Goal: Find specific page/section: Find specific page/section

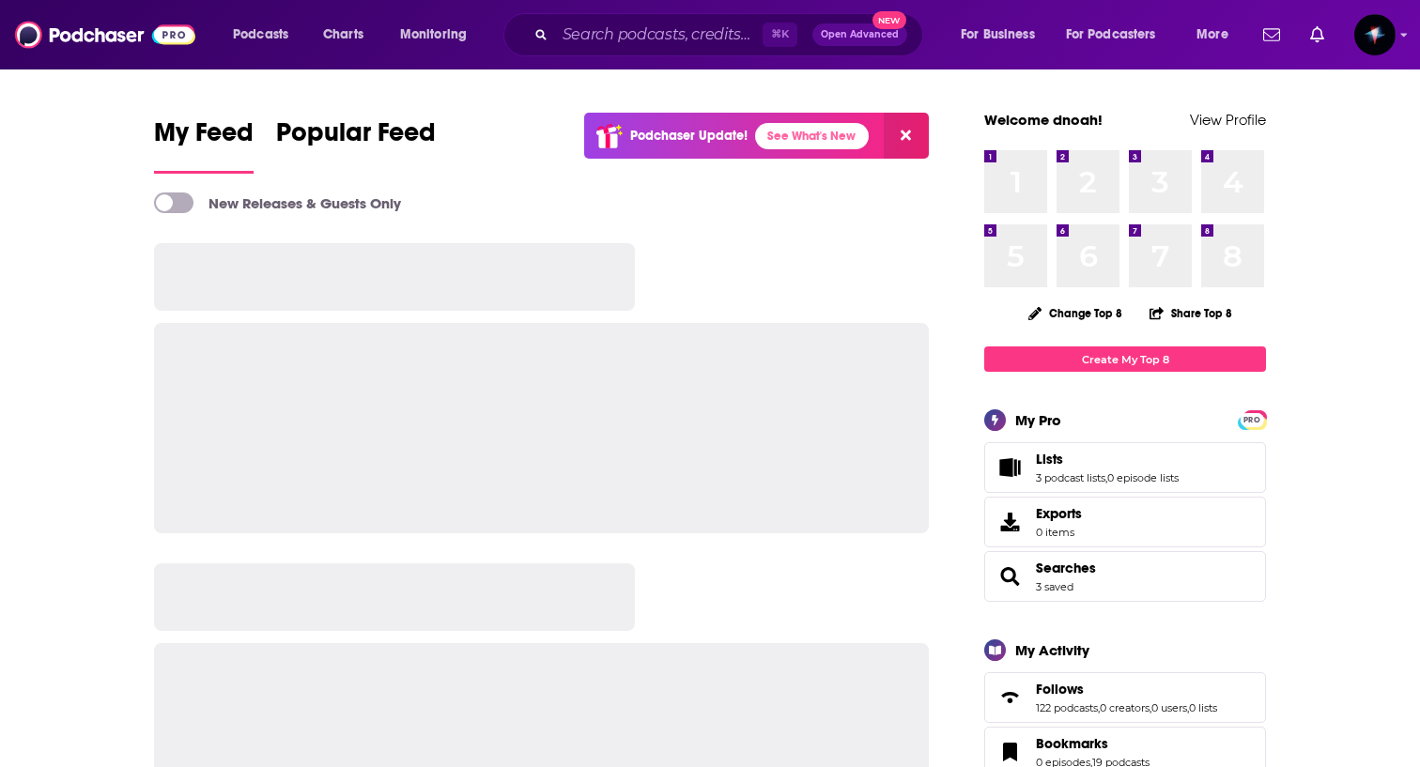
scroll to position [3081, 0]
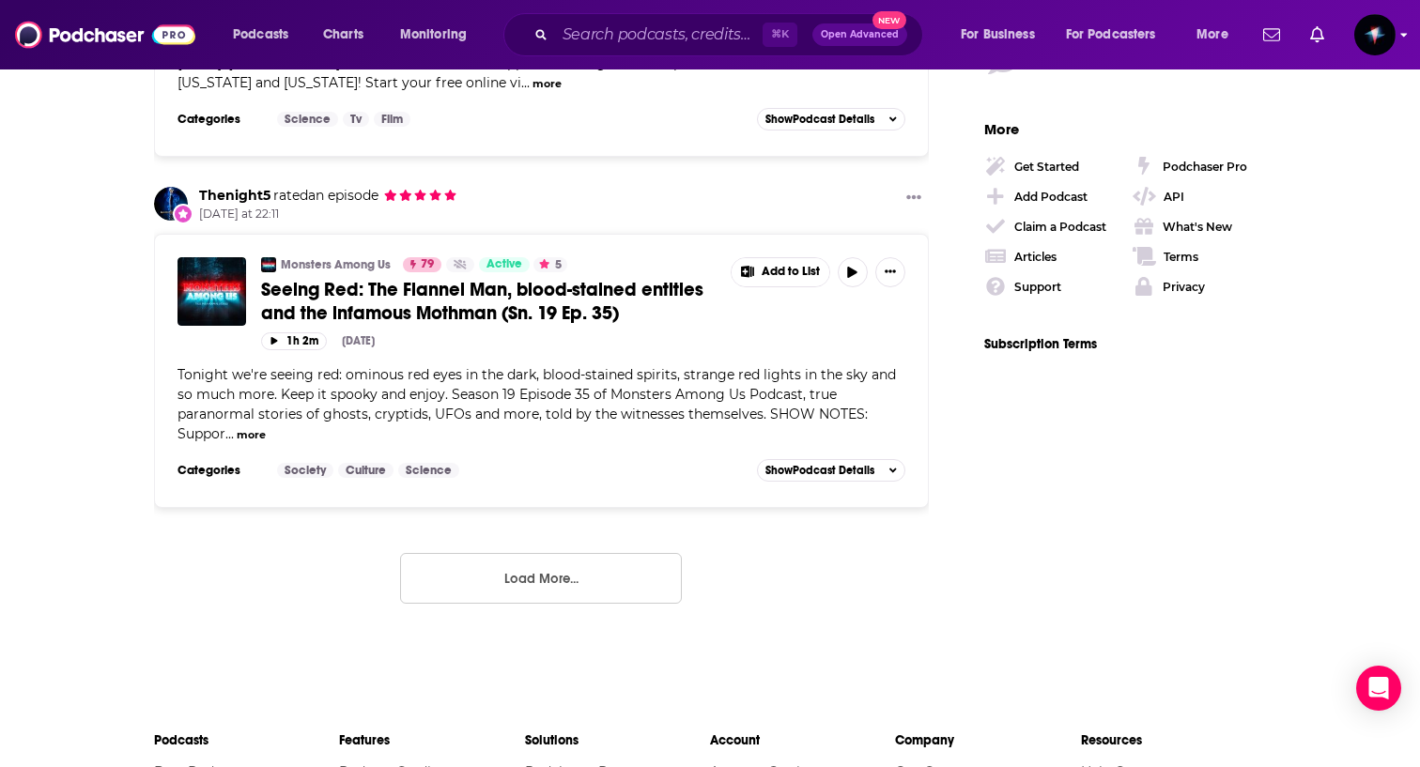
click at [1371, 48] on img "Logged in as daniel90037" at bounding box center [1374, 34] width 41 height 41
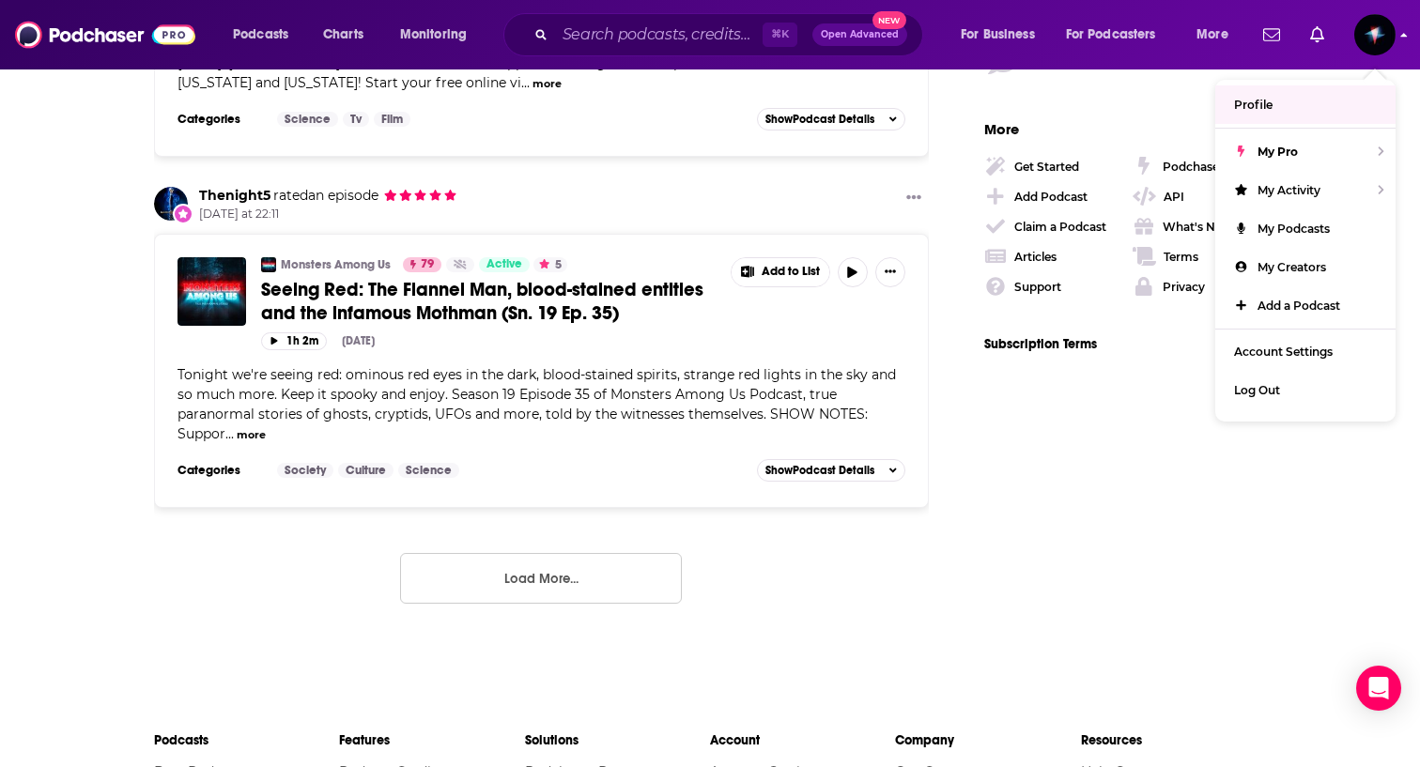
click at [1378, 43] on img "Logged in as daniel90037" at bounding box center [1374, 34] width 41 height 41
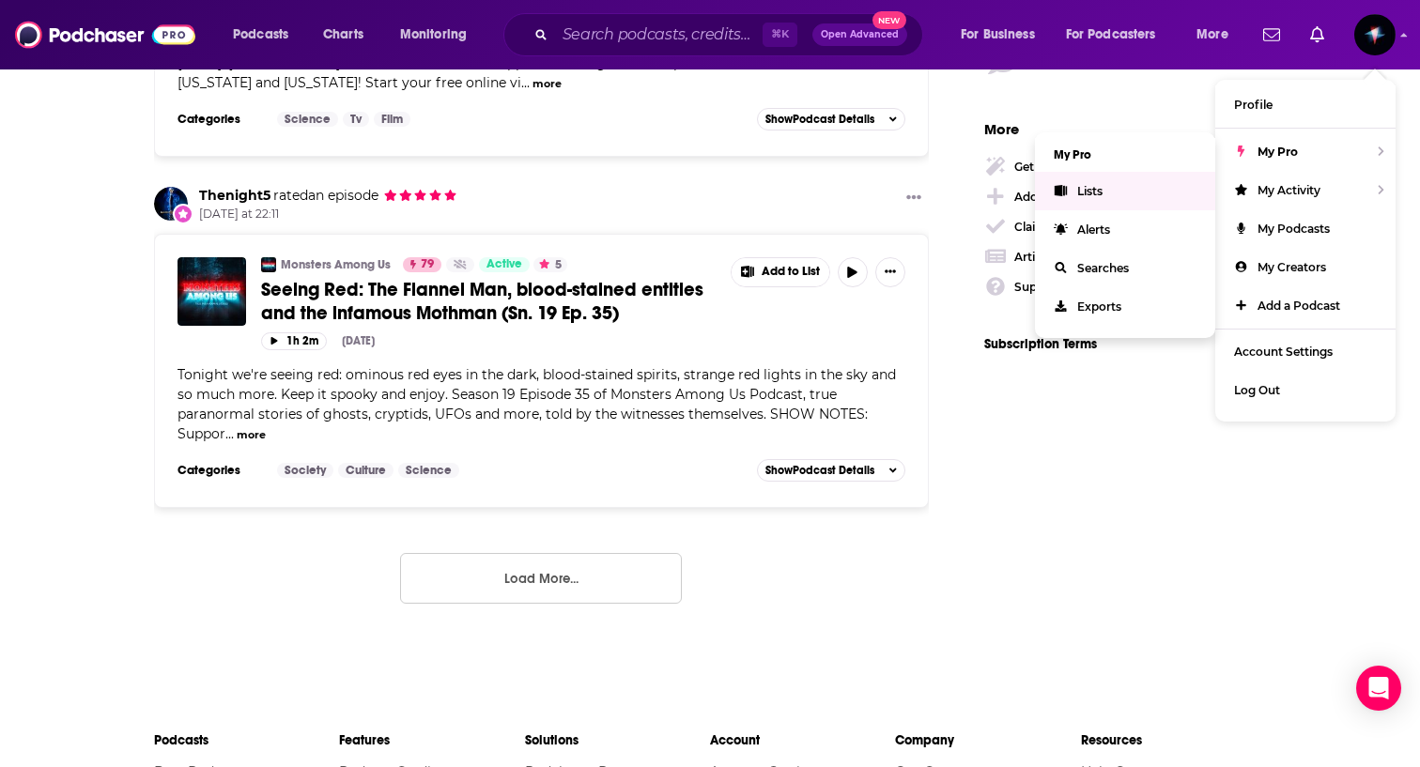
click at [1147, 192] on link "Lists" at bounding box center [1125, 191] width 180 height 38
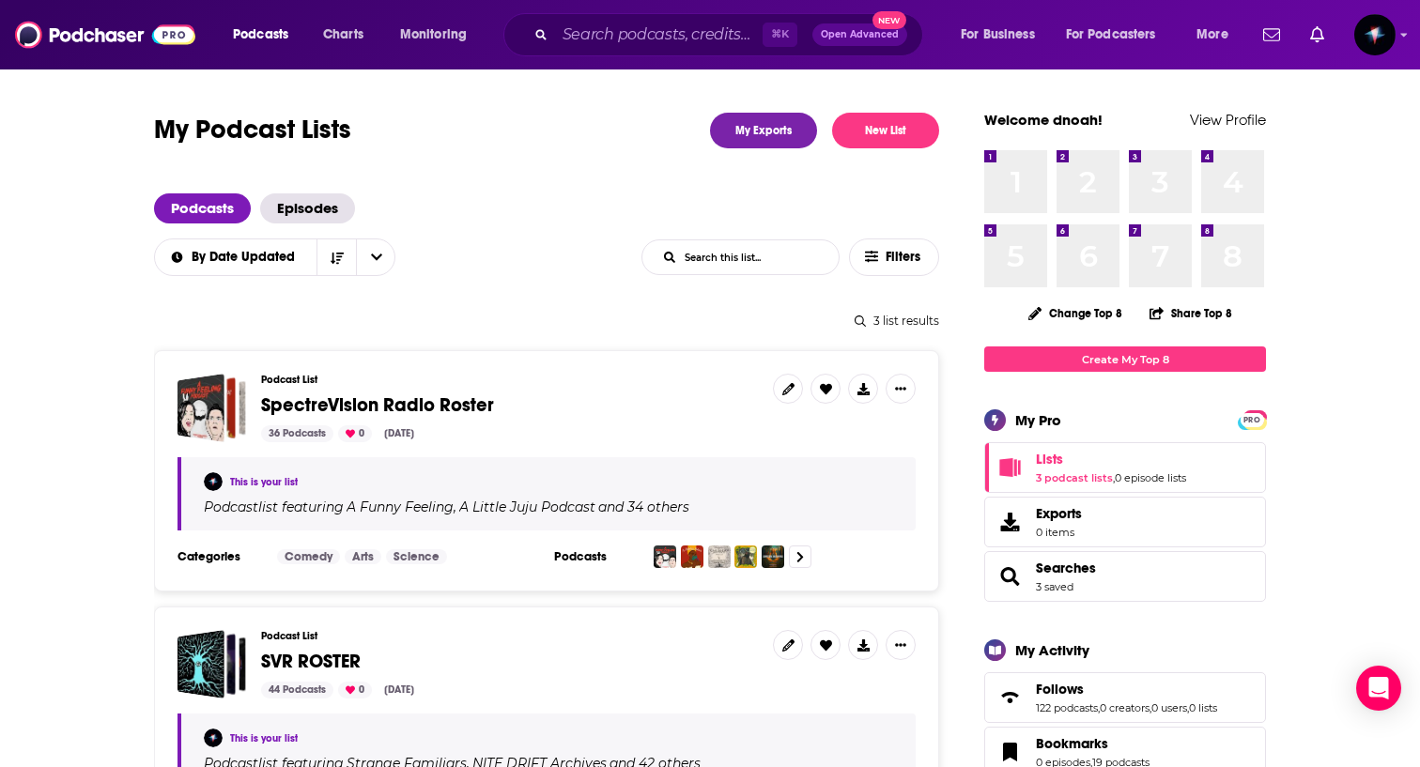
click at [423, 402] on span "SpectreVision Radio Roster" at bounding box center [377, 404] width 233 height 23
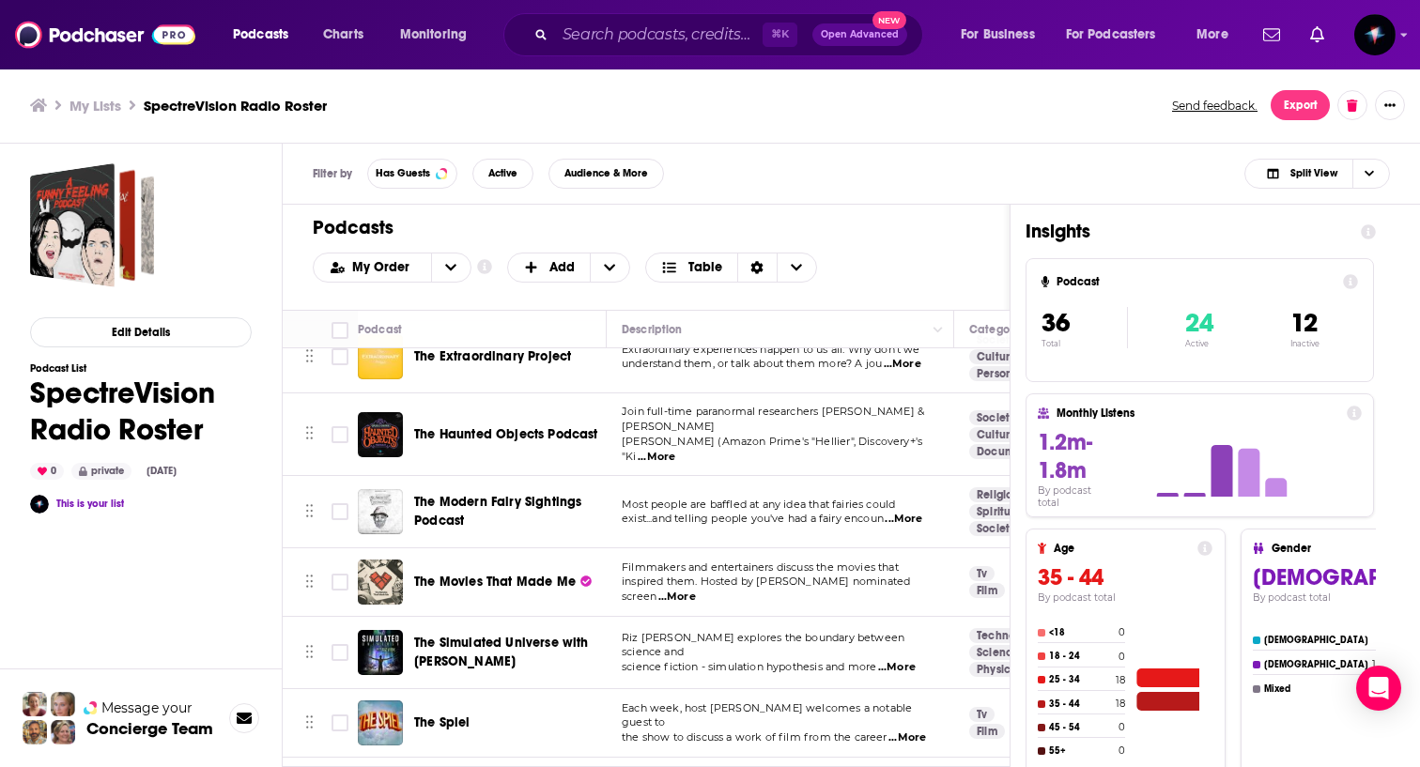
scroll to position [1564, 0]
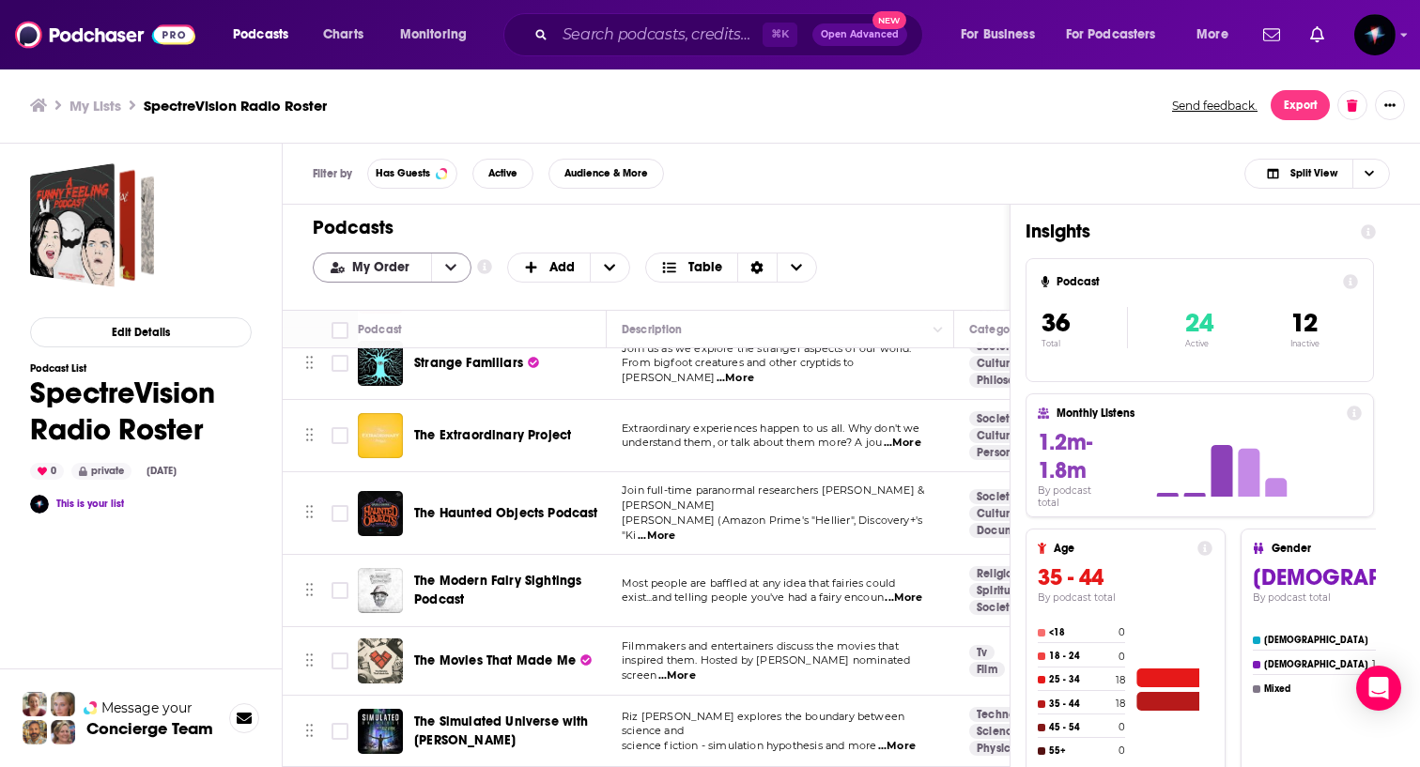
click at [395, 266] on span "My Order" at bounding box center [384, 267] width 64 height 13
click at [388, 325] on span "Alphabetical" at bounding box center [403, 329] width 105 height 10
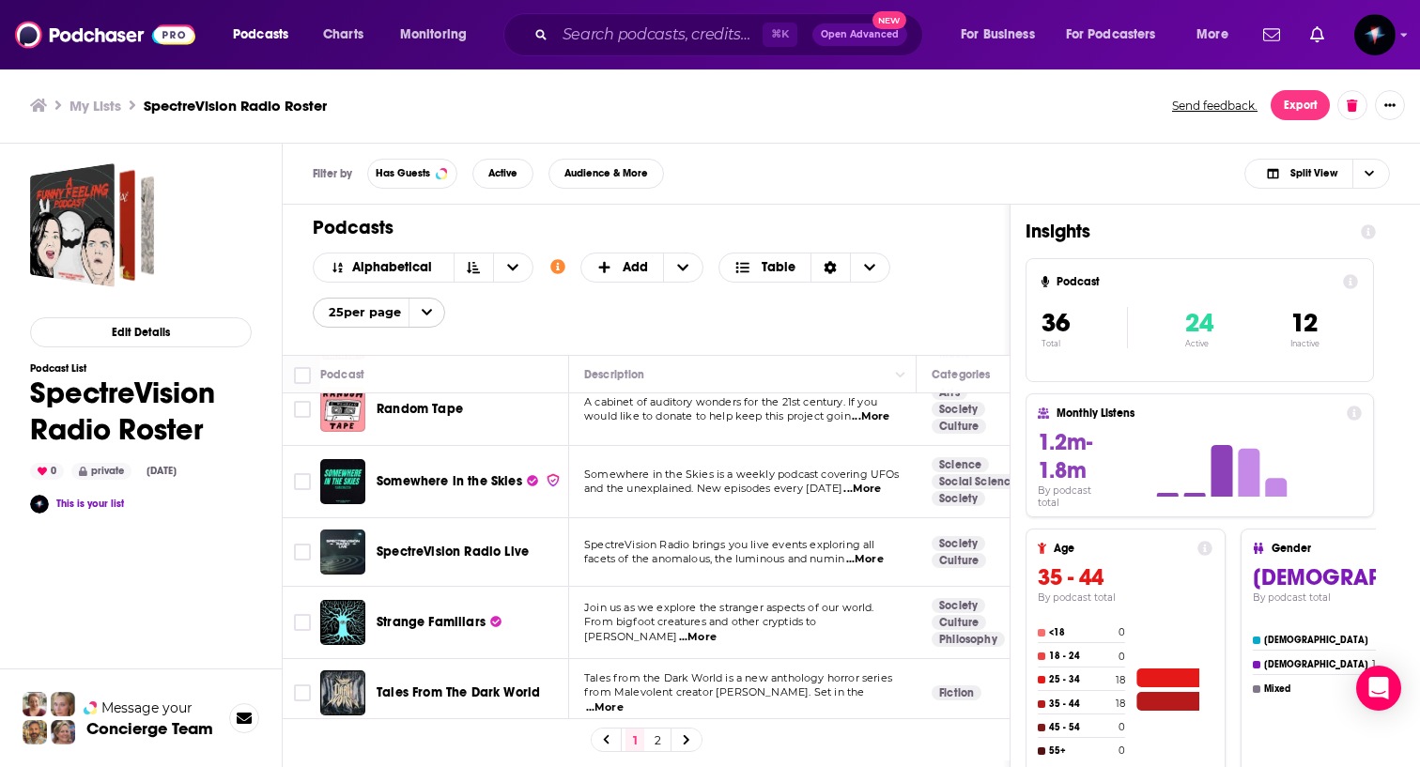
scroll to position [1489, 0]
click at [693, 745] on link at bounding box center [686, 740] width 30 height 22
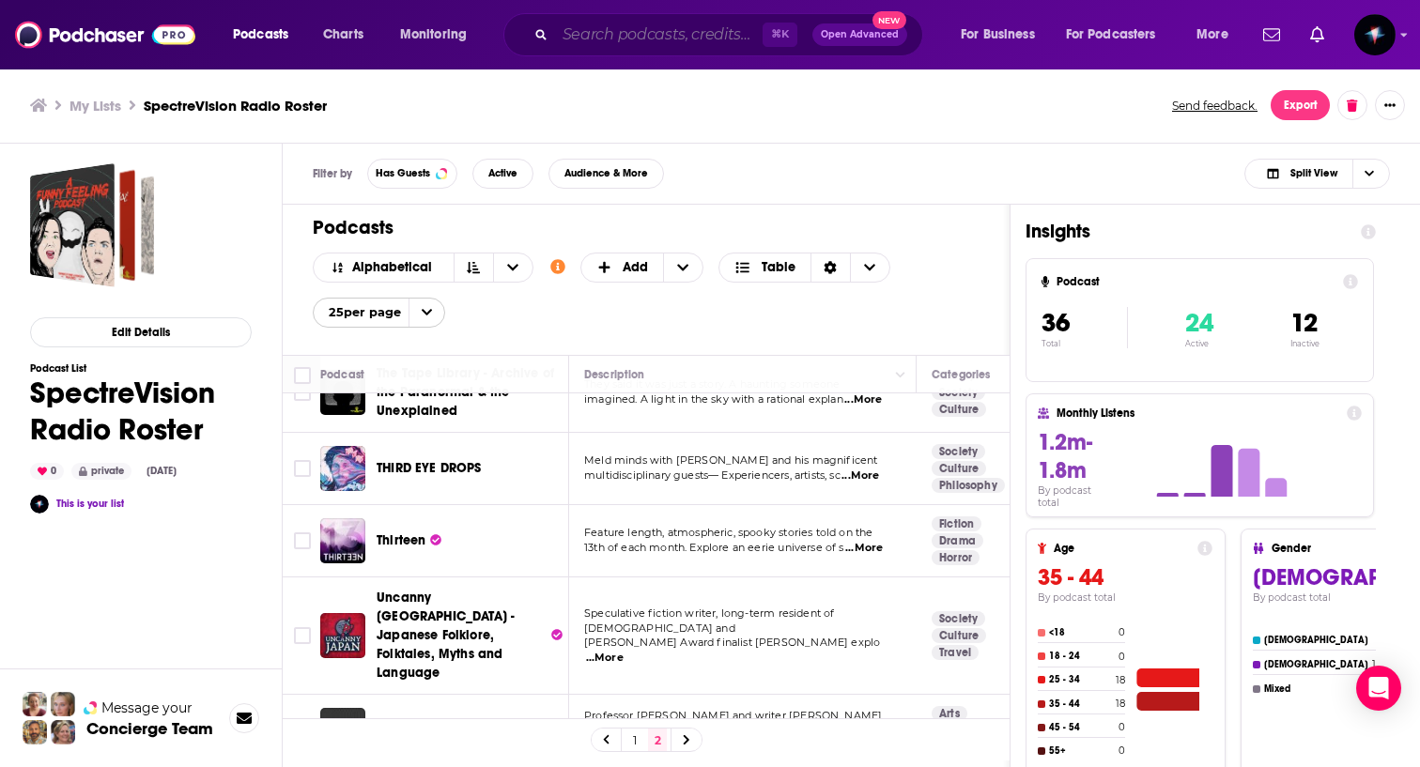
click at [629, 32] on input "Search podcasts, credits, & more..." at bounding box center [659, 35] width 208 height 30
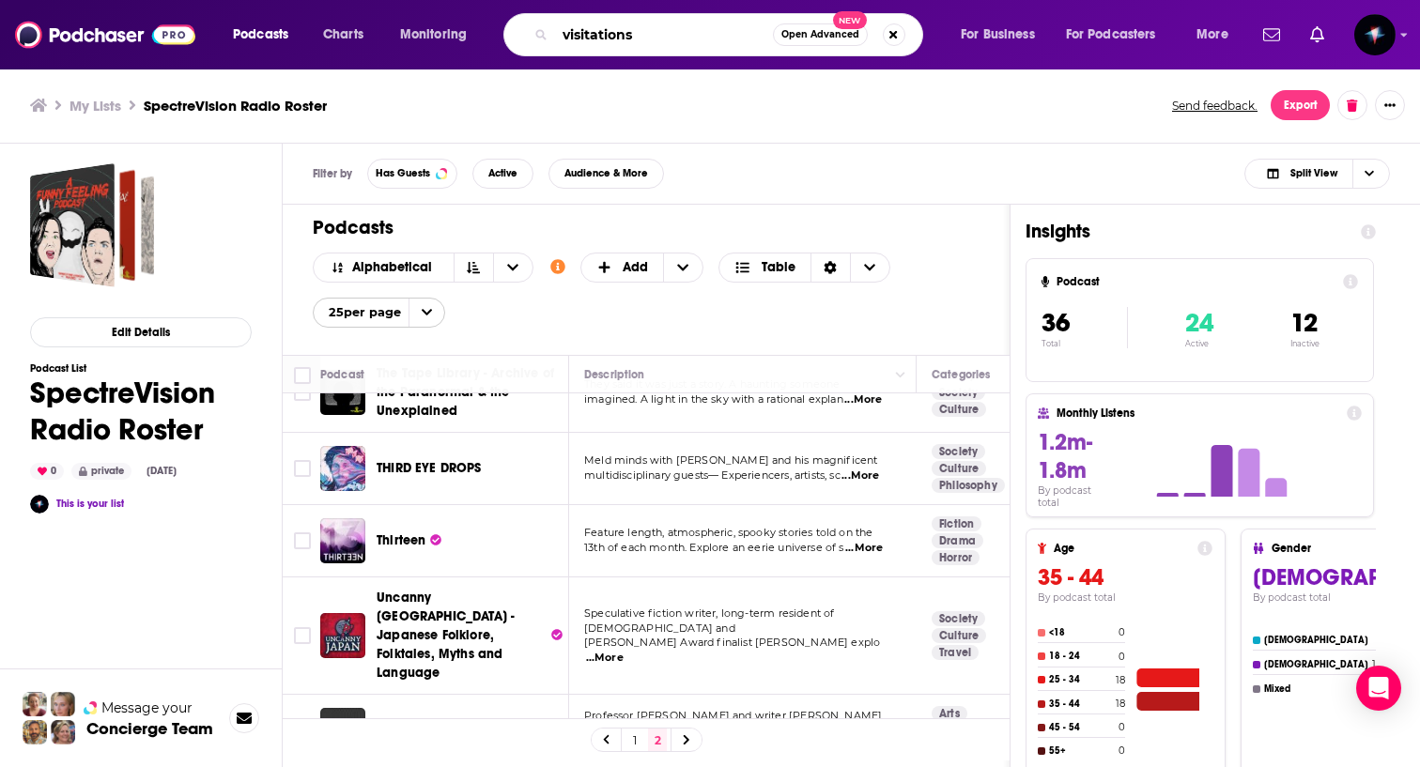
type input "visitations"
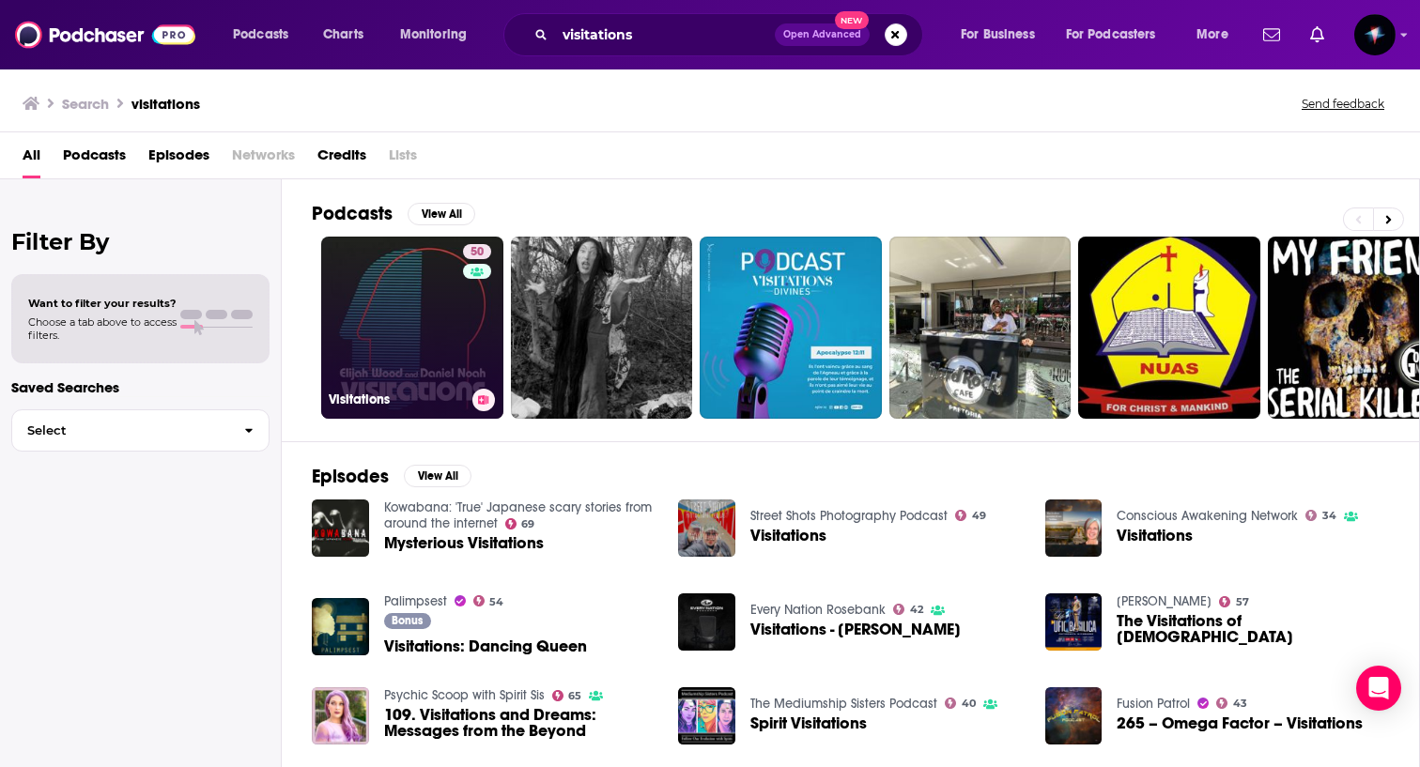
click at [442, 315] on link "50 Visitations" at bounding box center [412, 328] width 182 height 182
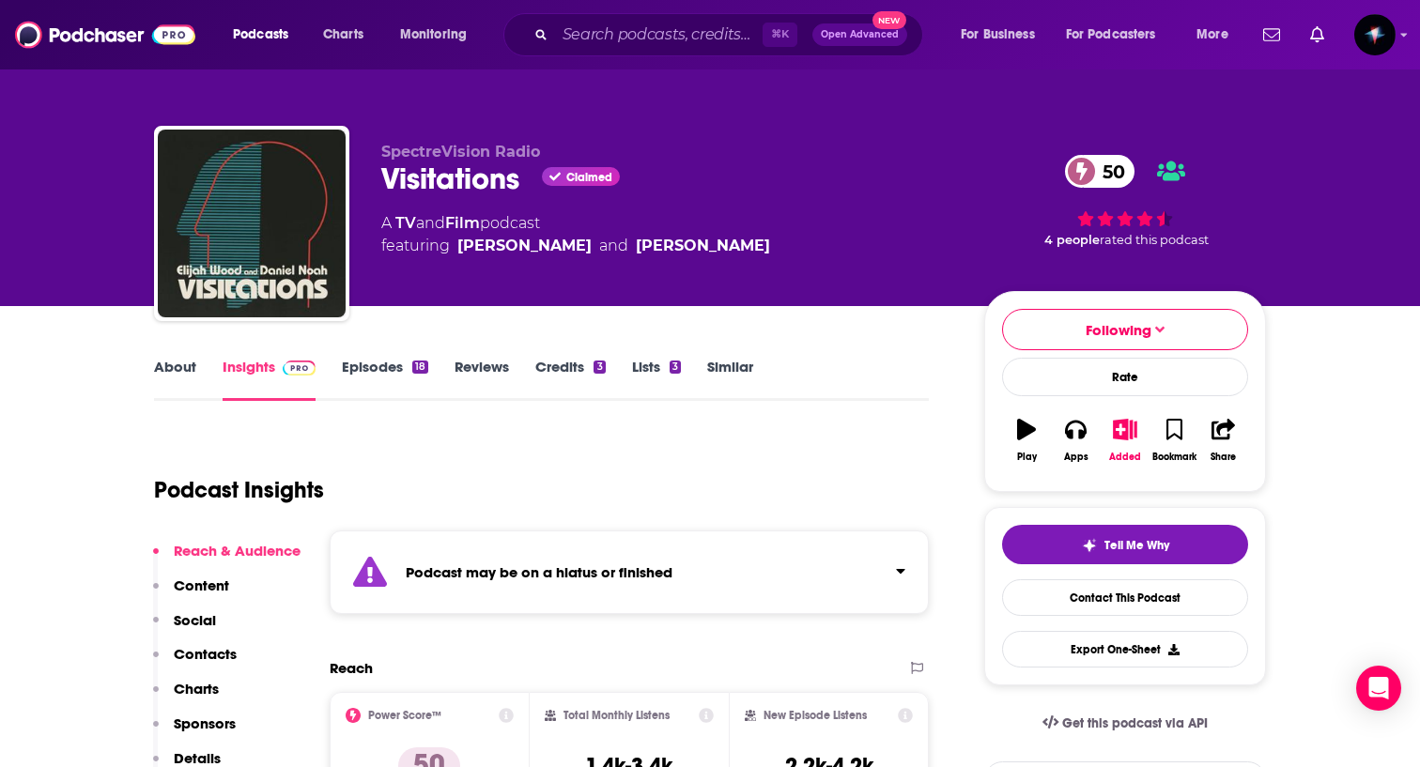
click at [1127, 434] on icon "button" at bounding box center [1125, 429] width 23 height 21
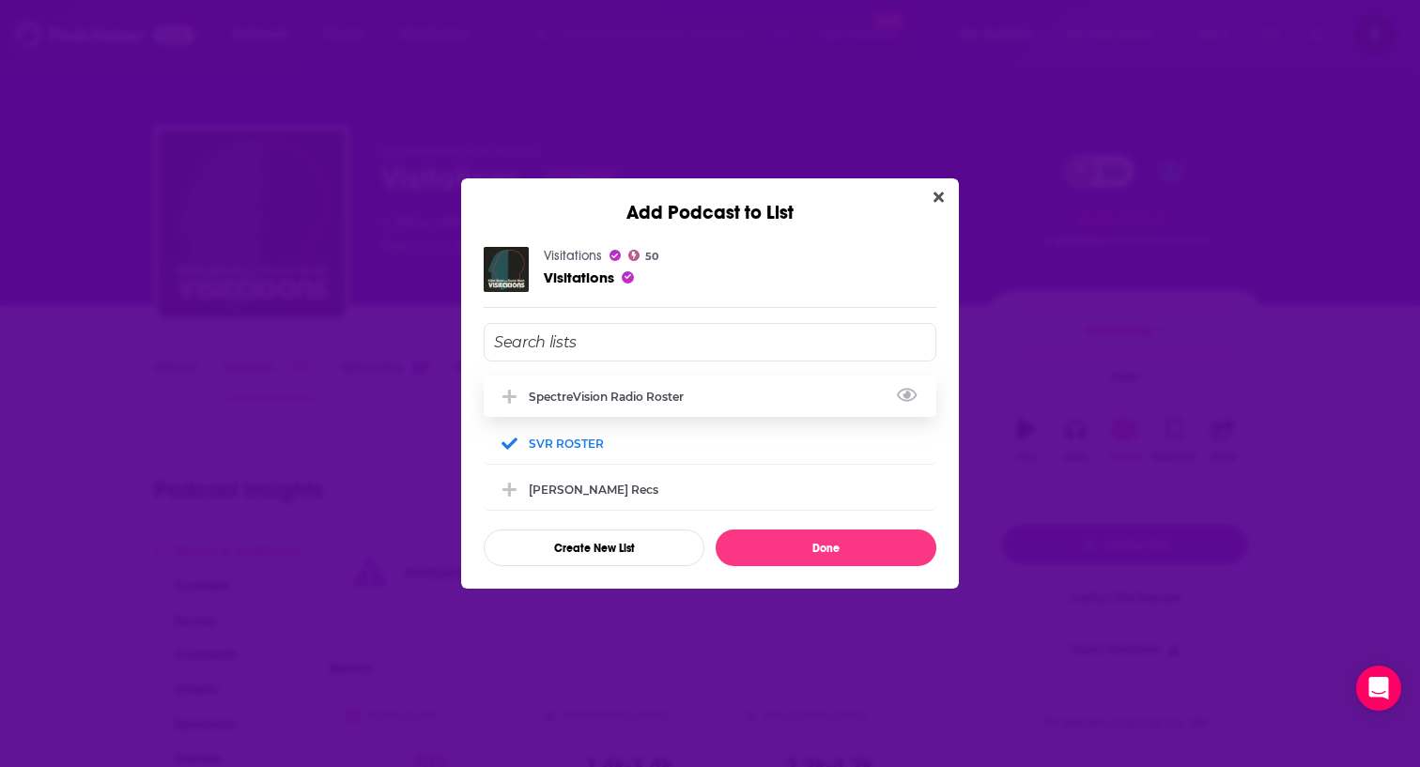
click at [558, 390] on div "SpectreVision Radio Roster" at bounding box center [612, 397] width 166 height 14
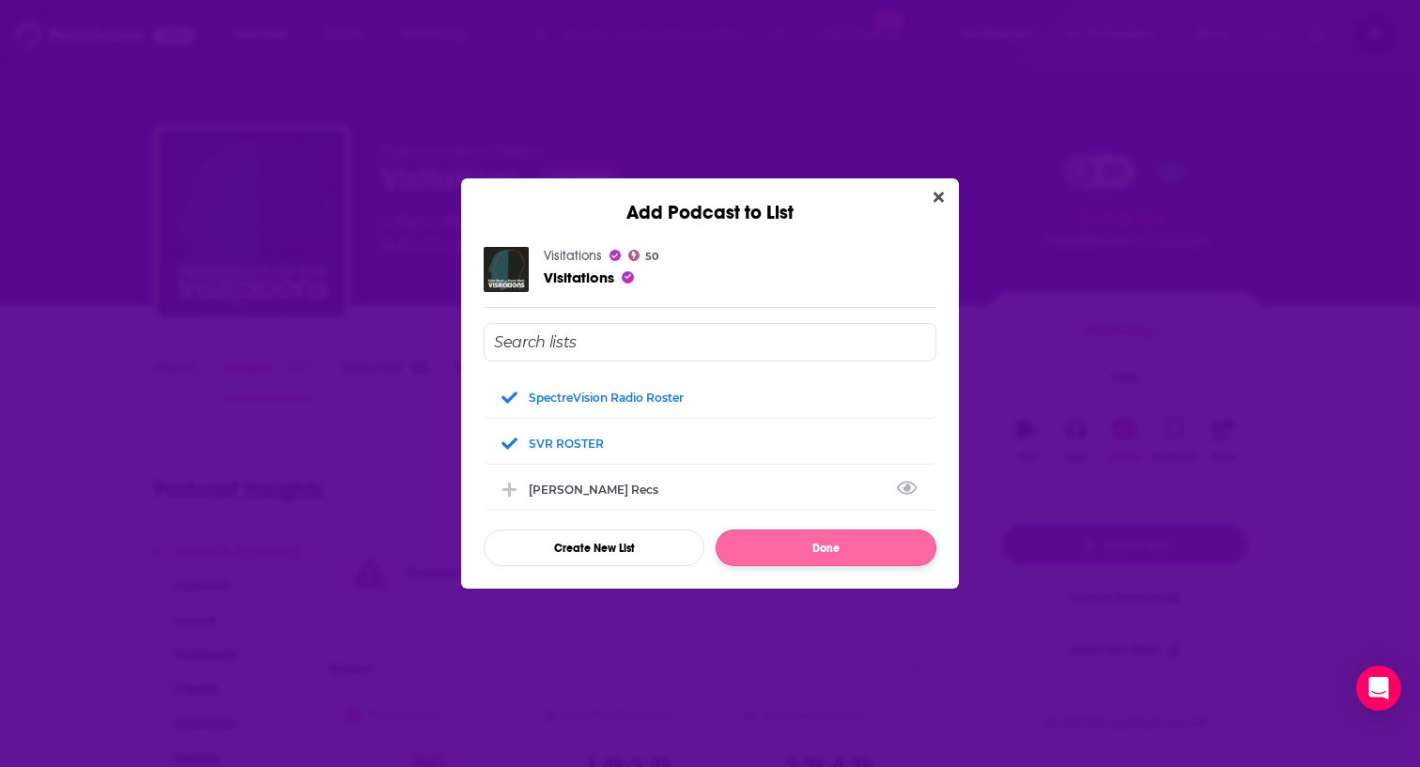
click at [811, 555] on button "Done" at bounding box center [826, 548] width 221 height 37
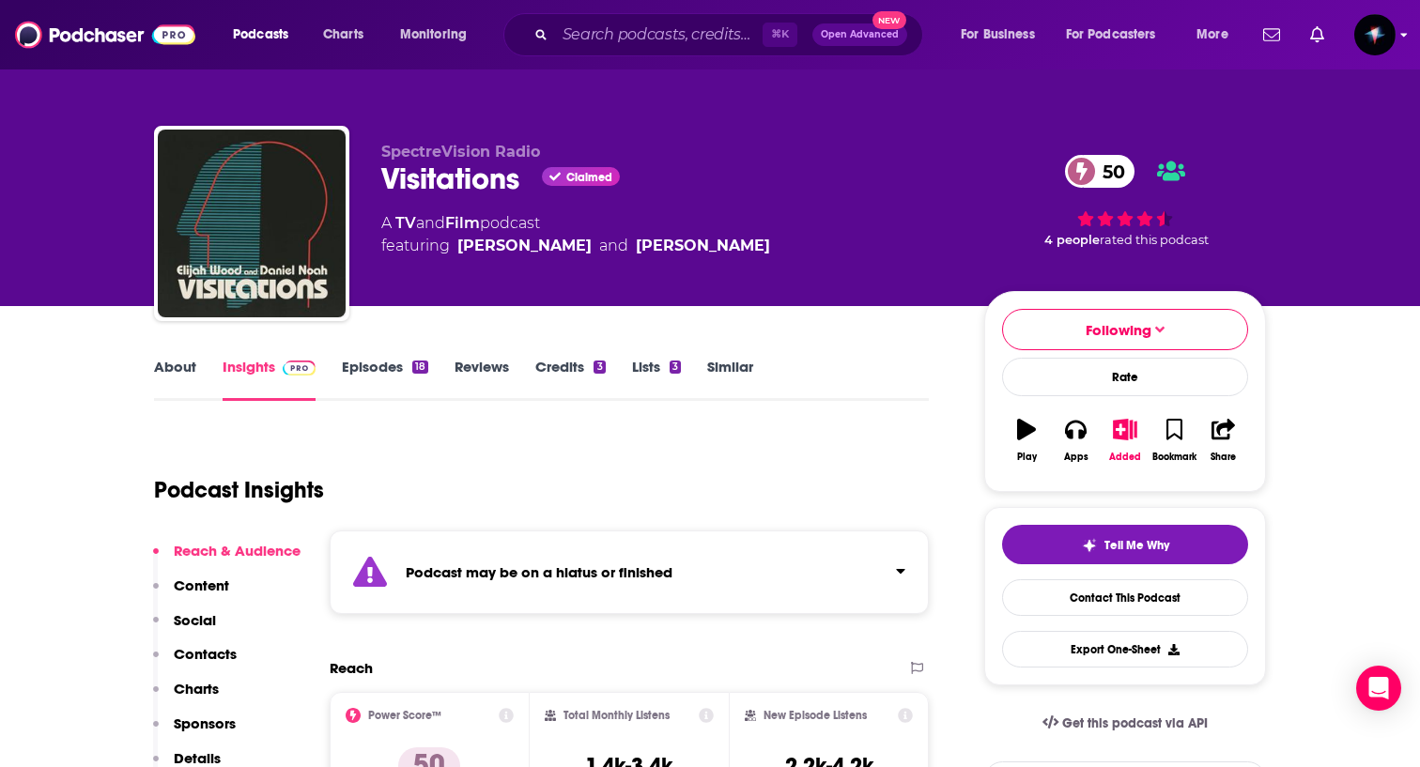
click at [1362, 32] on img "Logged in as daniel90037" at bounding box center [1374, 34] width 41 height 41
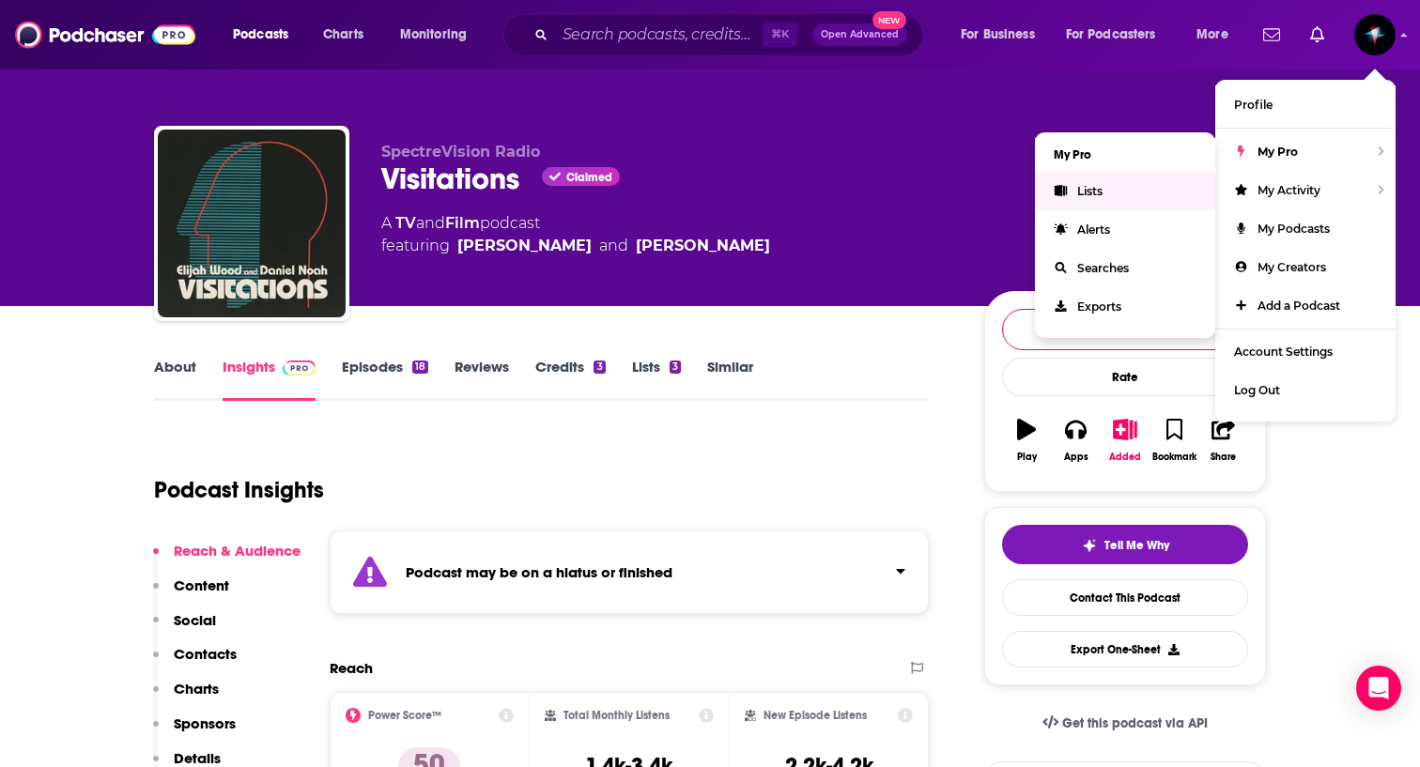
click at [1174, 190] on link "Lists" at bounding box center [1125, 191] width 180 height 38
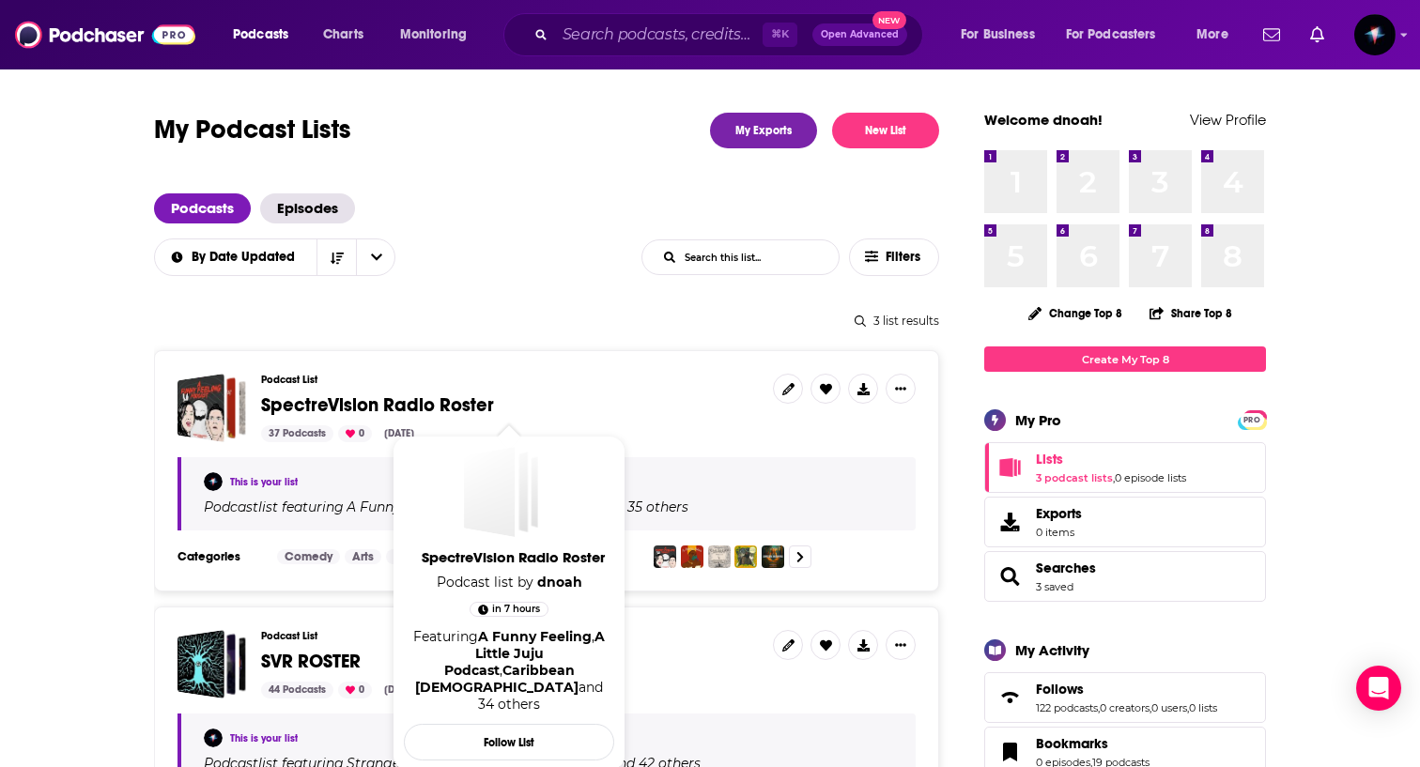
click at [449, 405] on span "SpectreVision Radio Roster" at bounding box center [377, 404] width 233 height 23
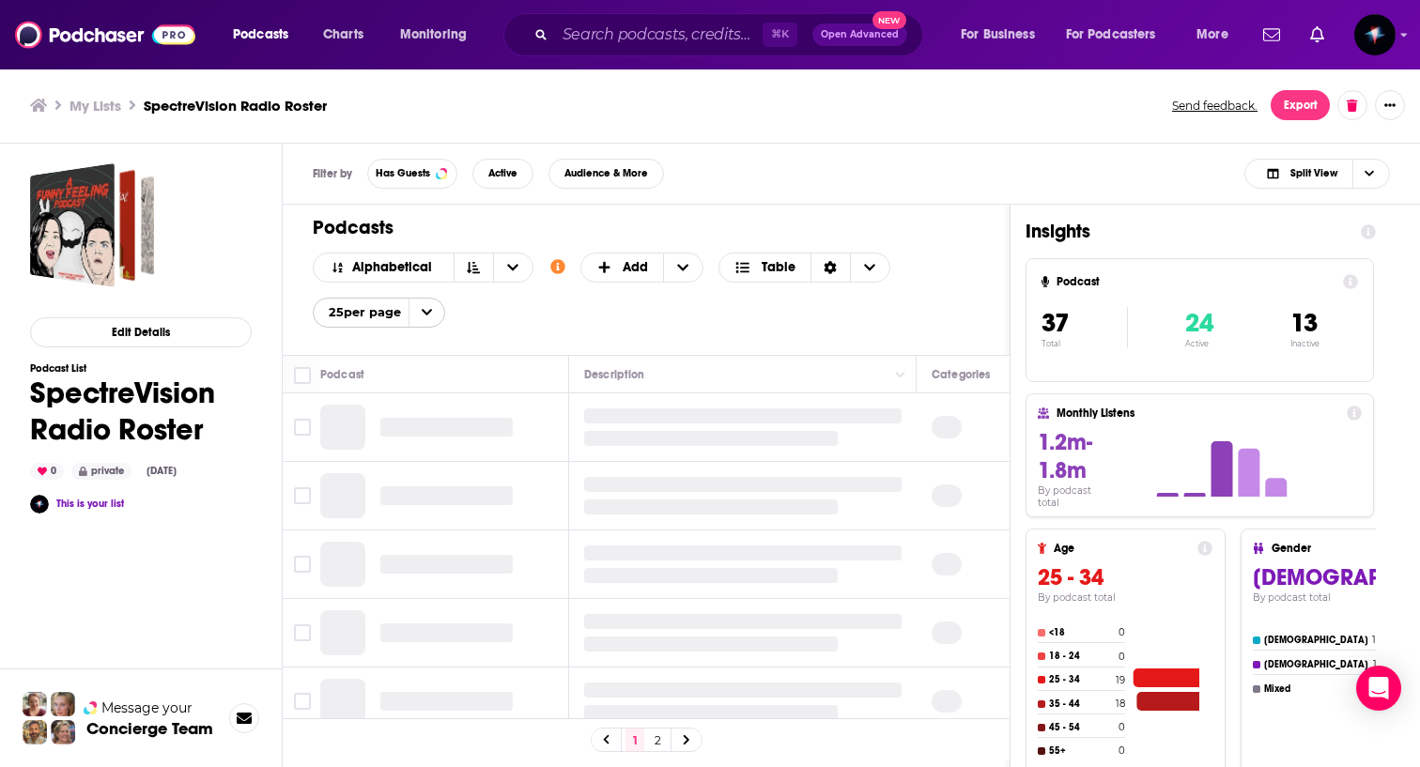
click at [692, 741] on link at bounding box center [686, 740] width 30 height 22
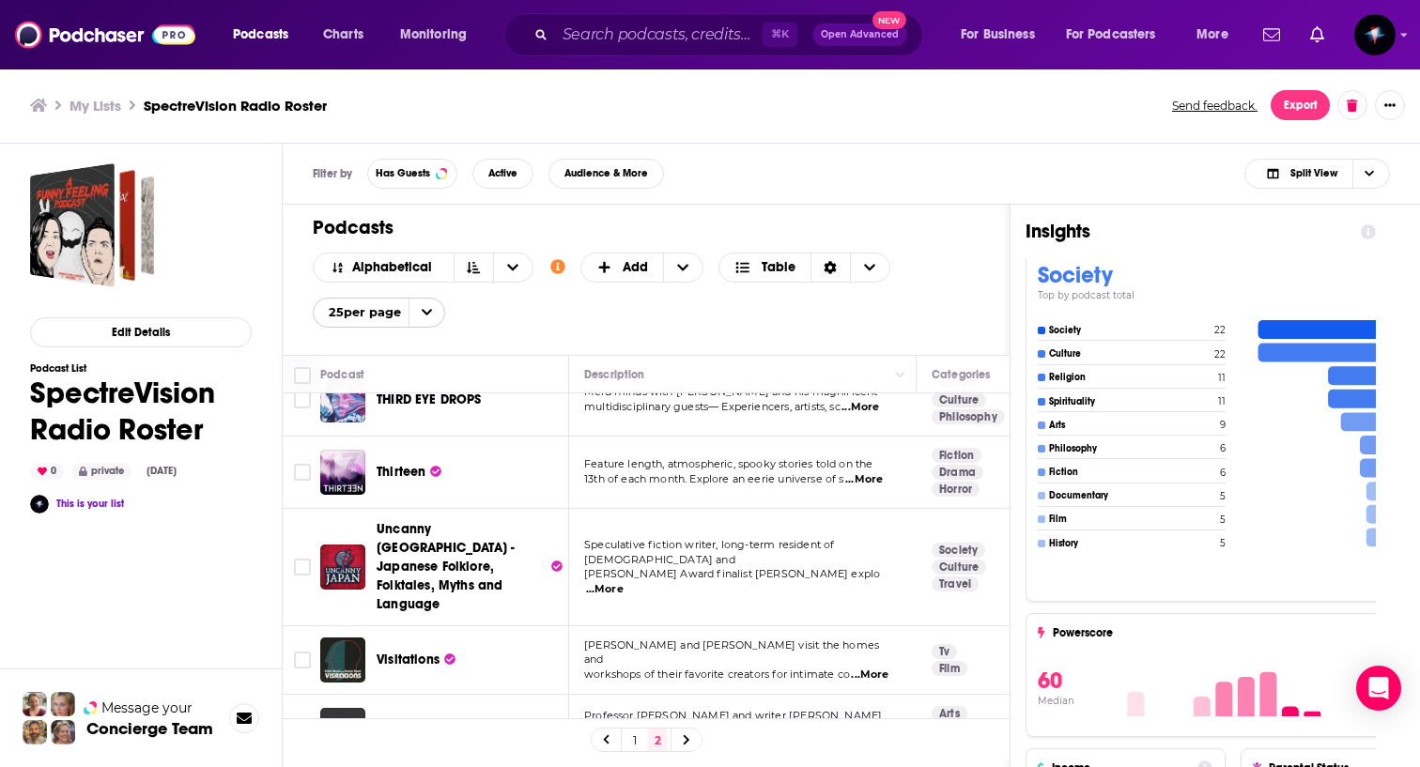
scroll to position [573, 0]
